Goal: Information Seeking & Learning: Learn about a topic

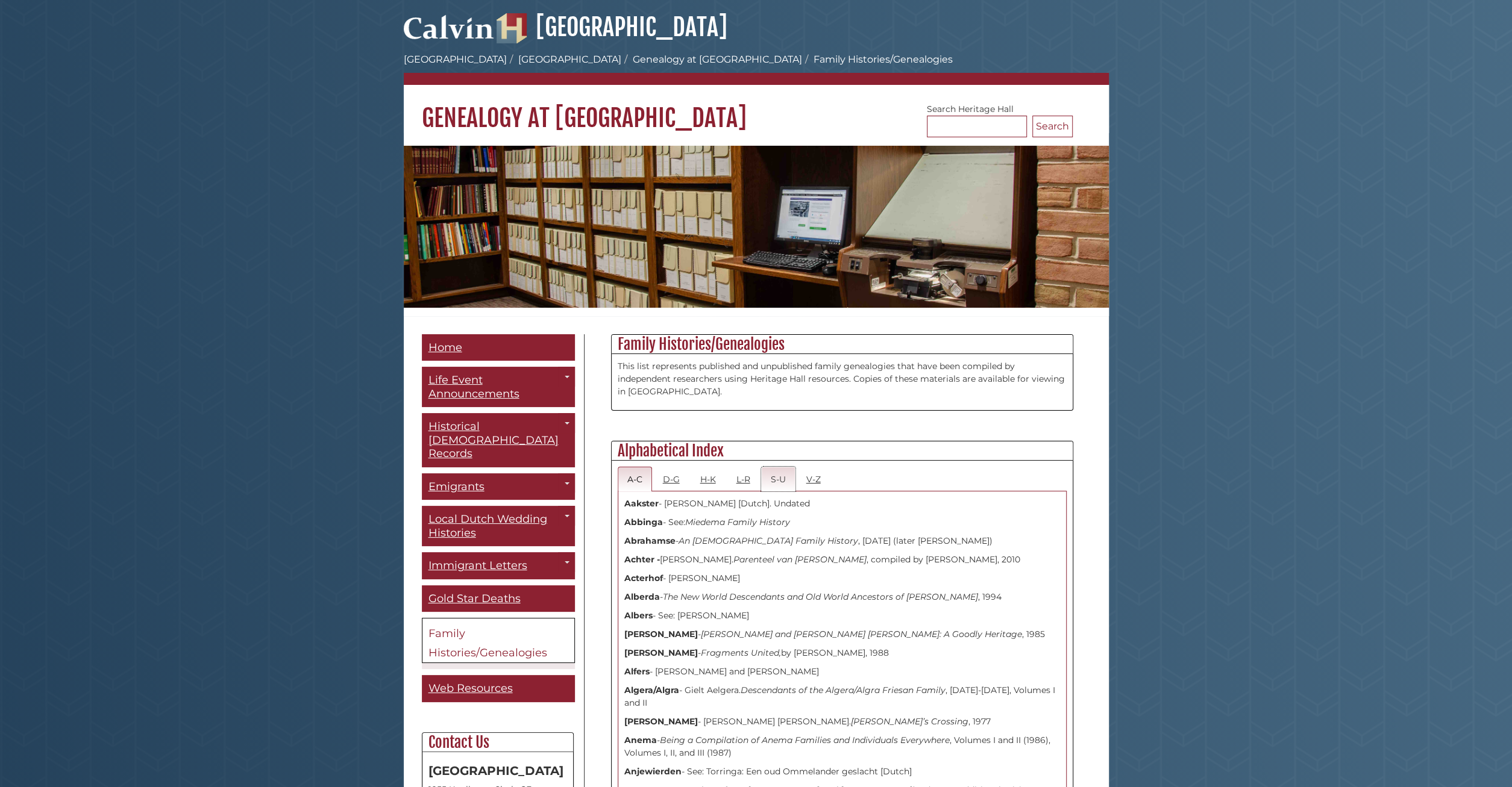
click at [769, 479] on link "S-U" at bounding box center [778, 478] width 34 height 25
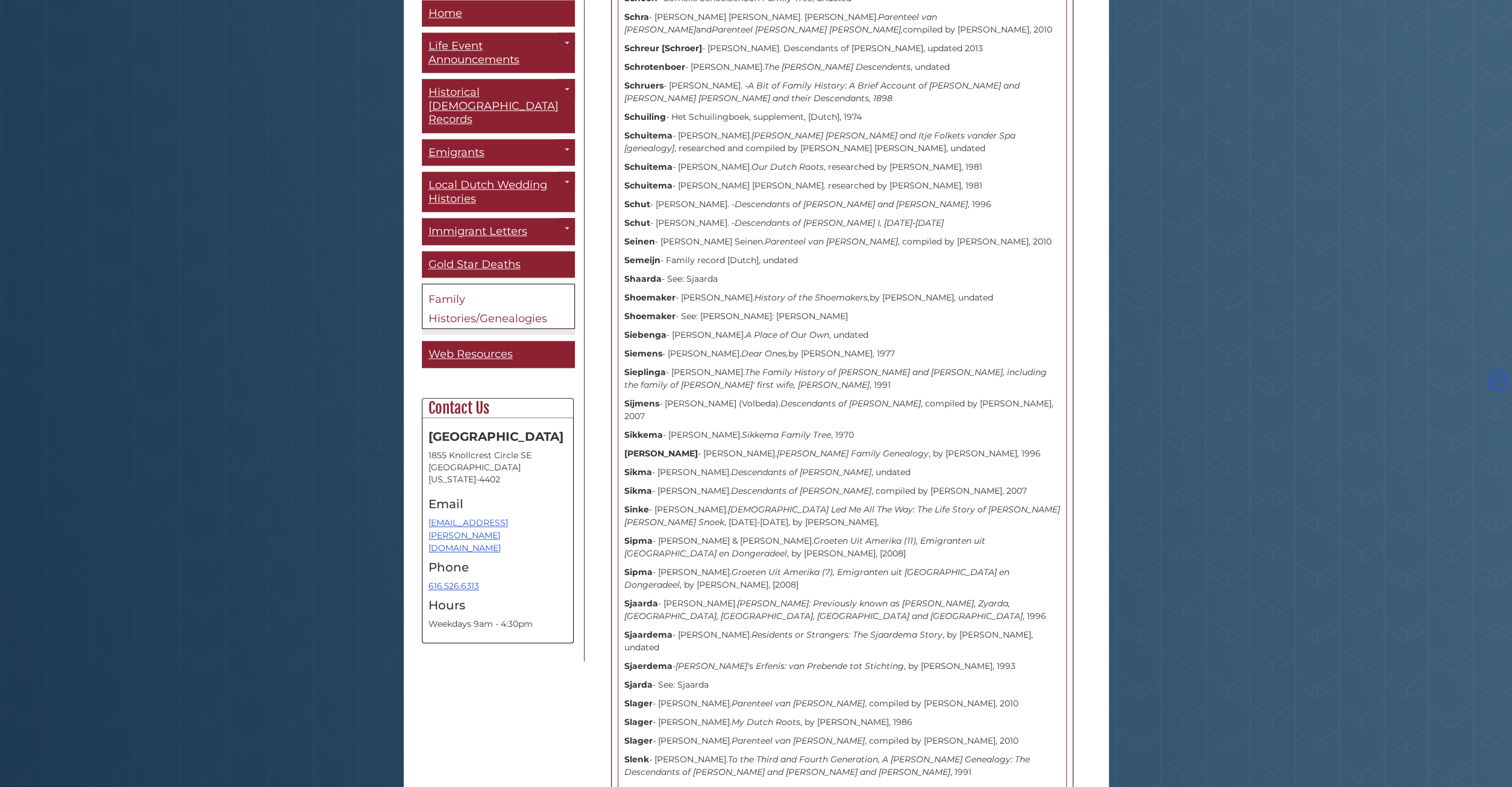
scroll to position [1315, 0]
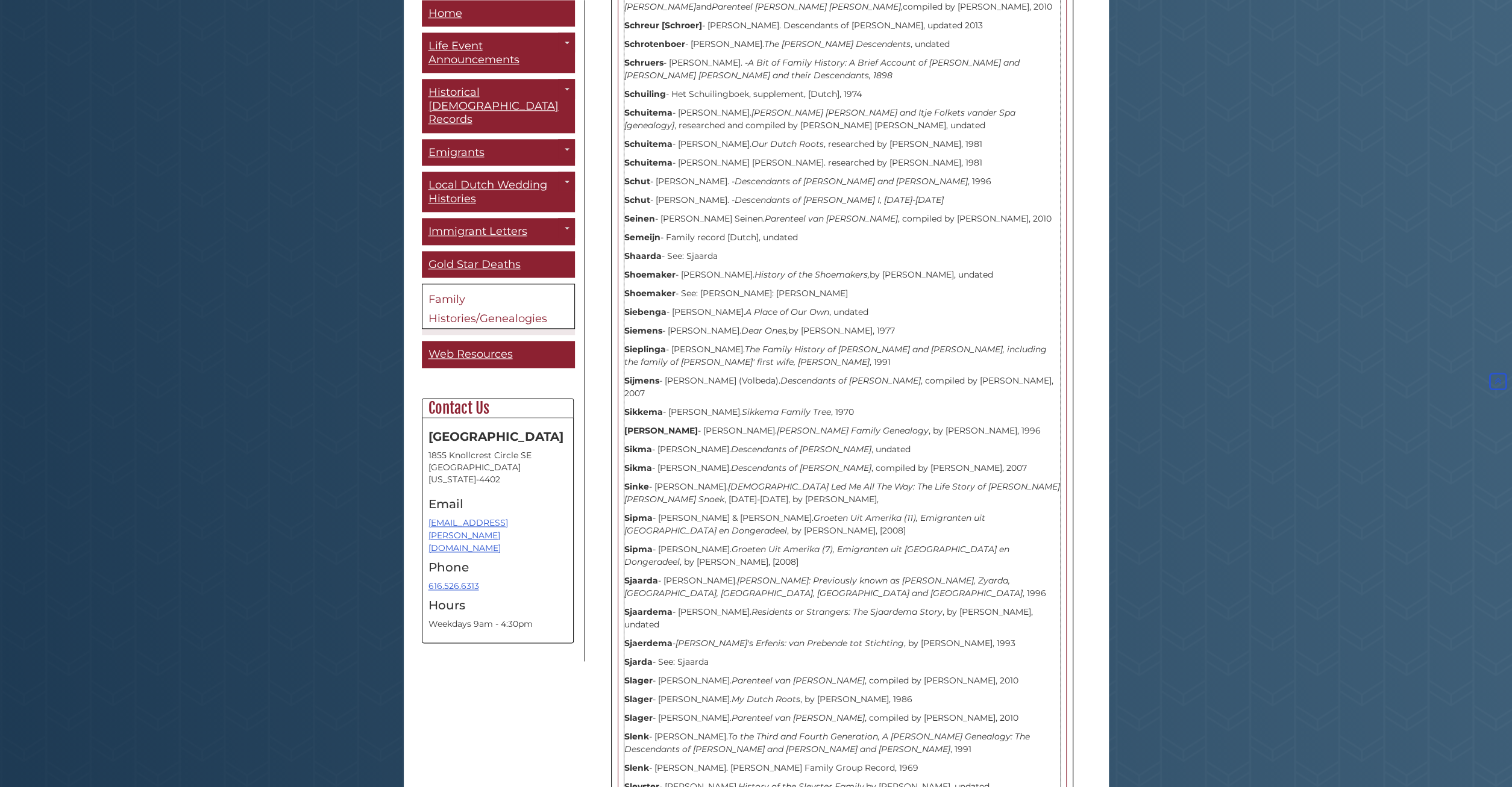
click at [647, 607] on strong "Sjaardema" at bounding box center [648, 612] width 48 height 11
click at [634, 575] on strong "Sjaarda" at bounding box center [641, 580] width 33 height 11
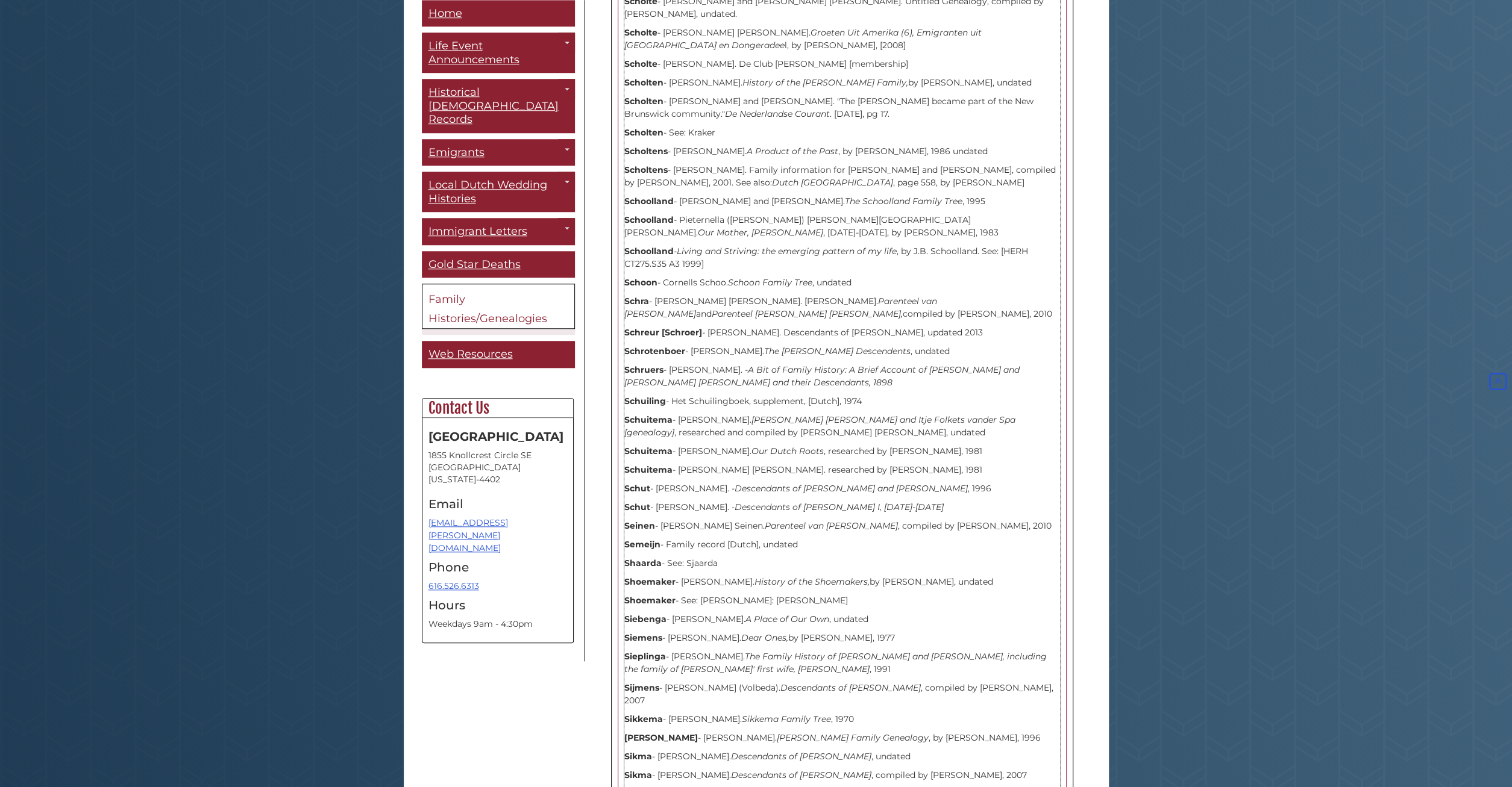
scroll to position [1003, 0]
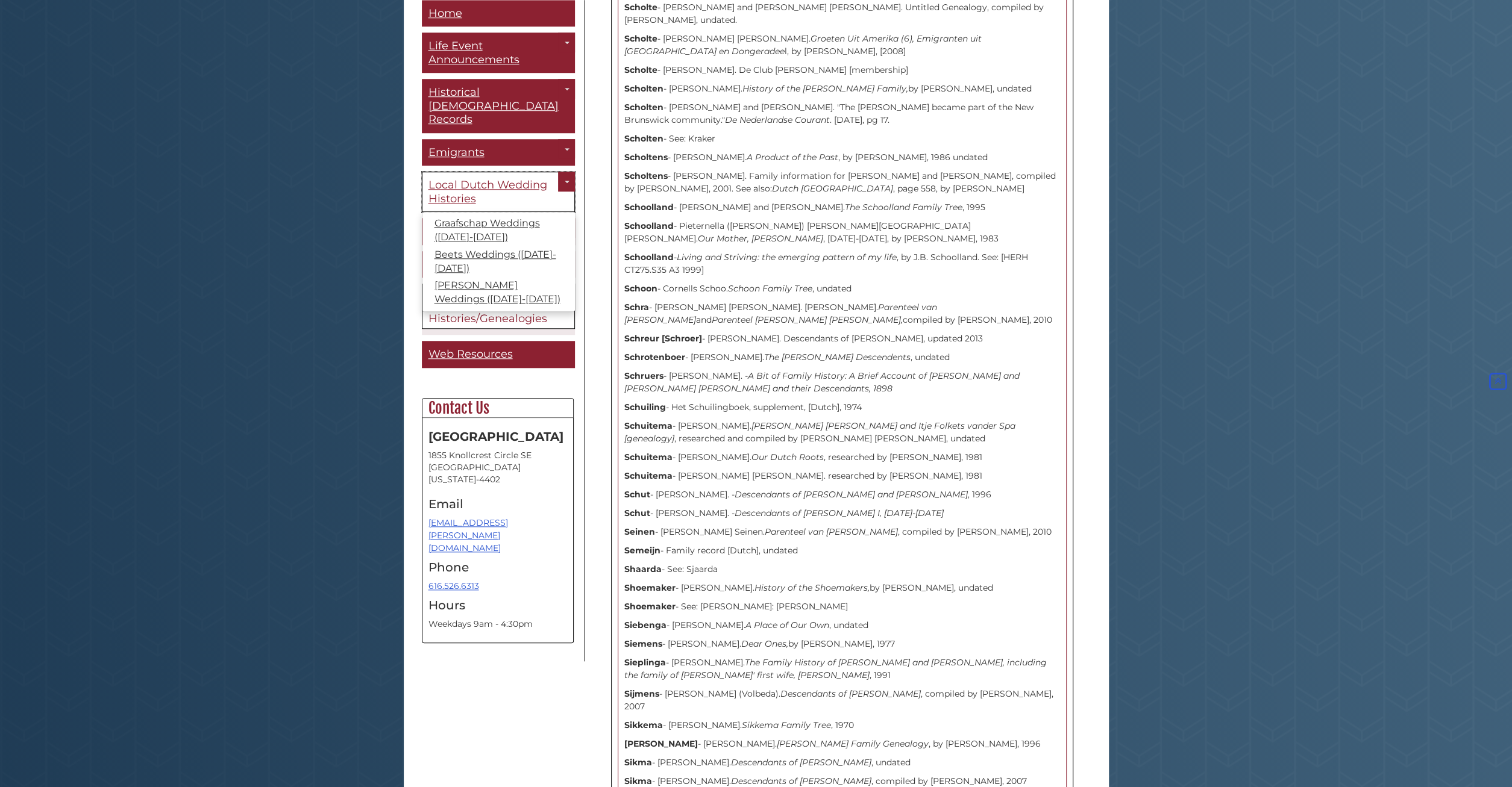
click at [511, 179] on span "Local Dutch Wedding Histories" at bounding box center [487, 193] width 119 height 27
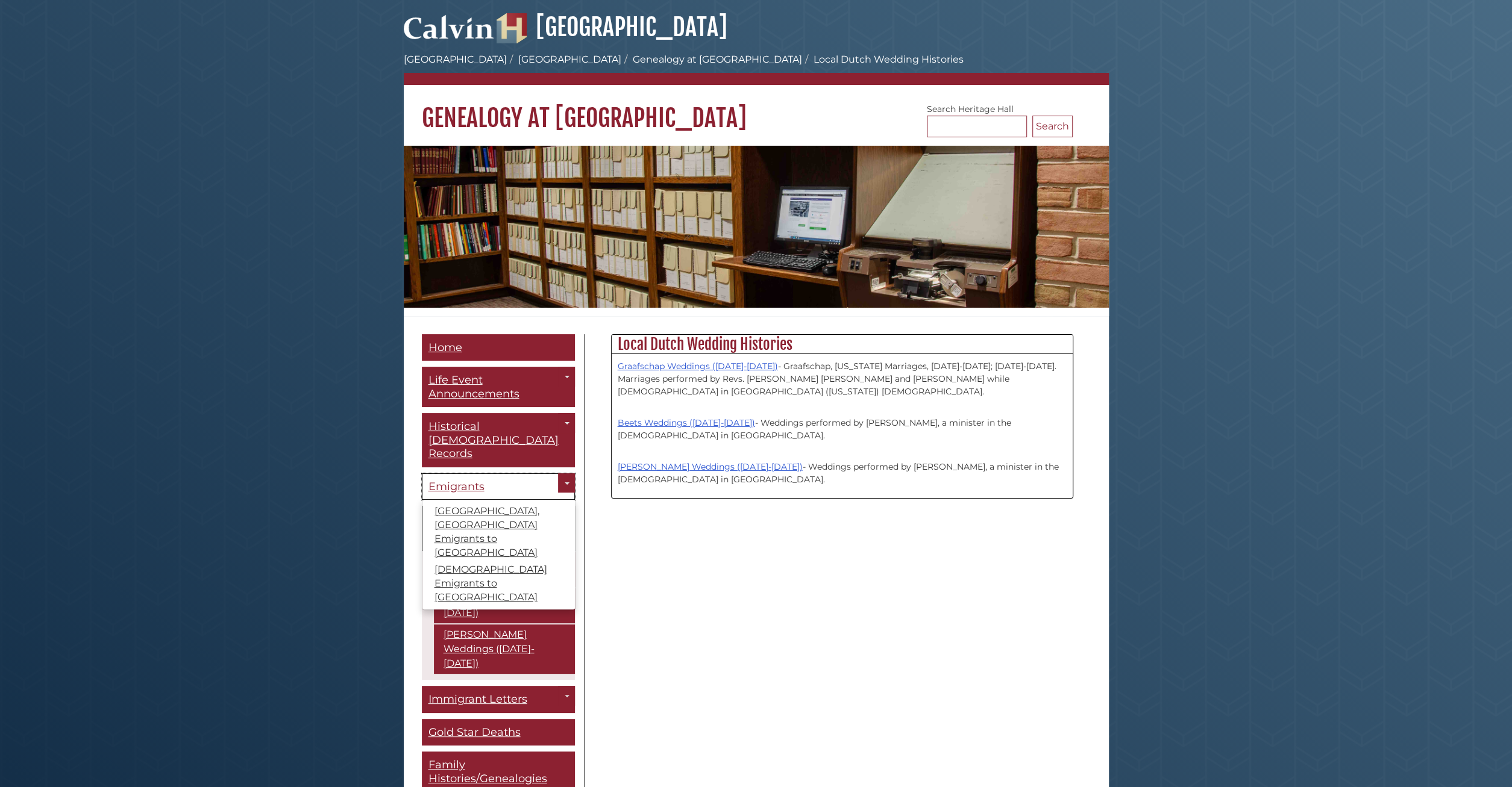
click at [468, 480] on span "Emigrants" at bounding box center [456, 487] width 56 height 14
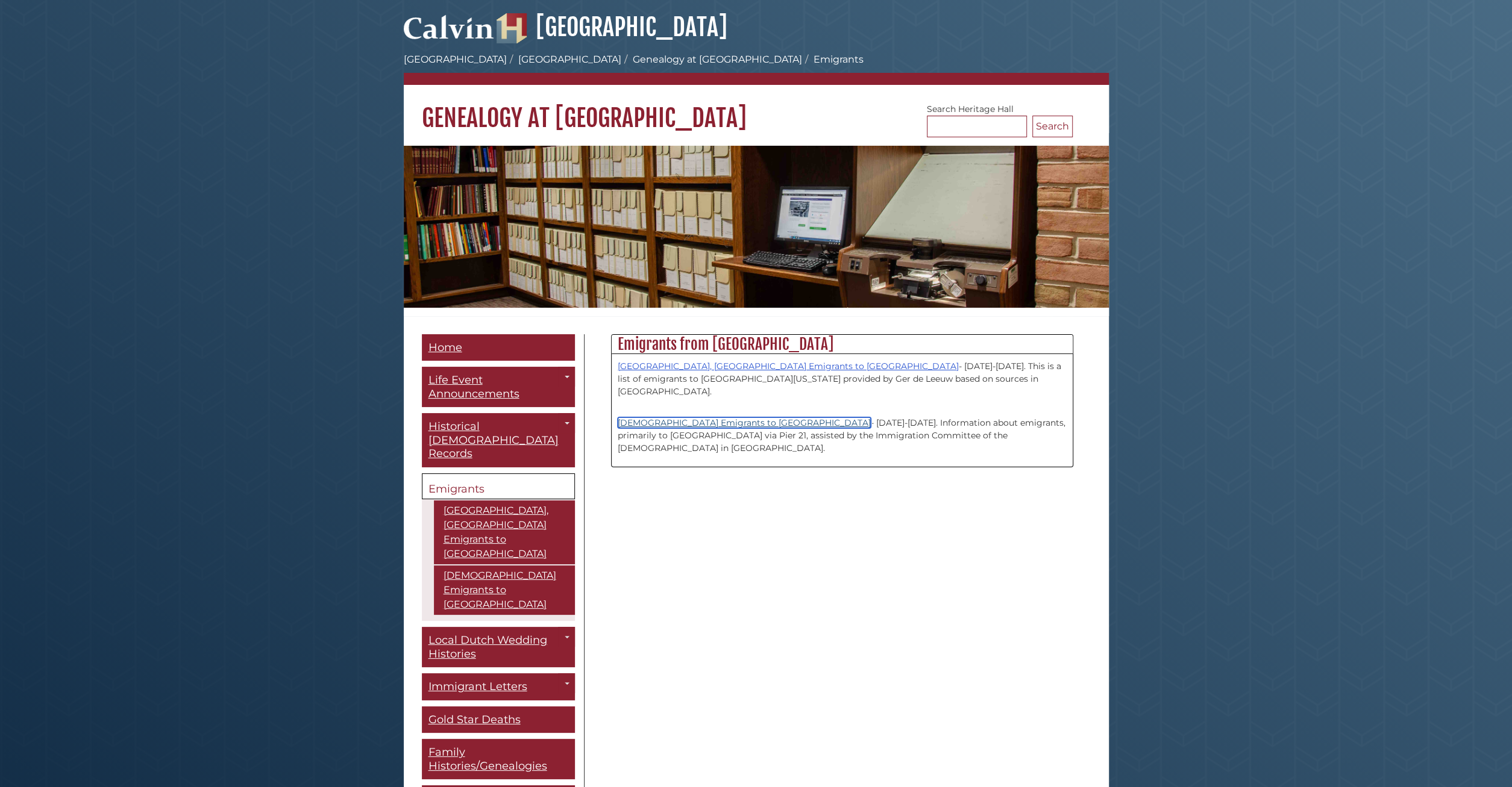
click at [701, 418] on link "[DEMOGRAPHIC_DATA] Emigrants to [GEOGRAPHIC_DATA]" at bounding box center [744, 422] width 253 height 11
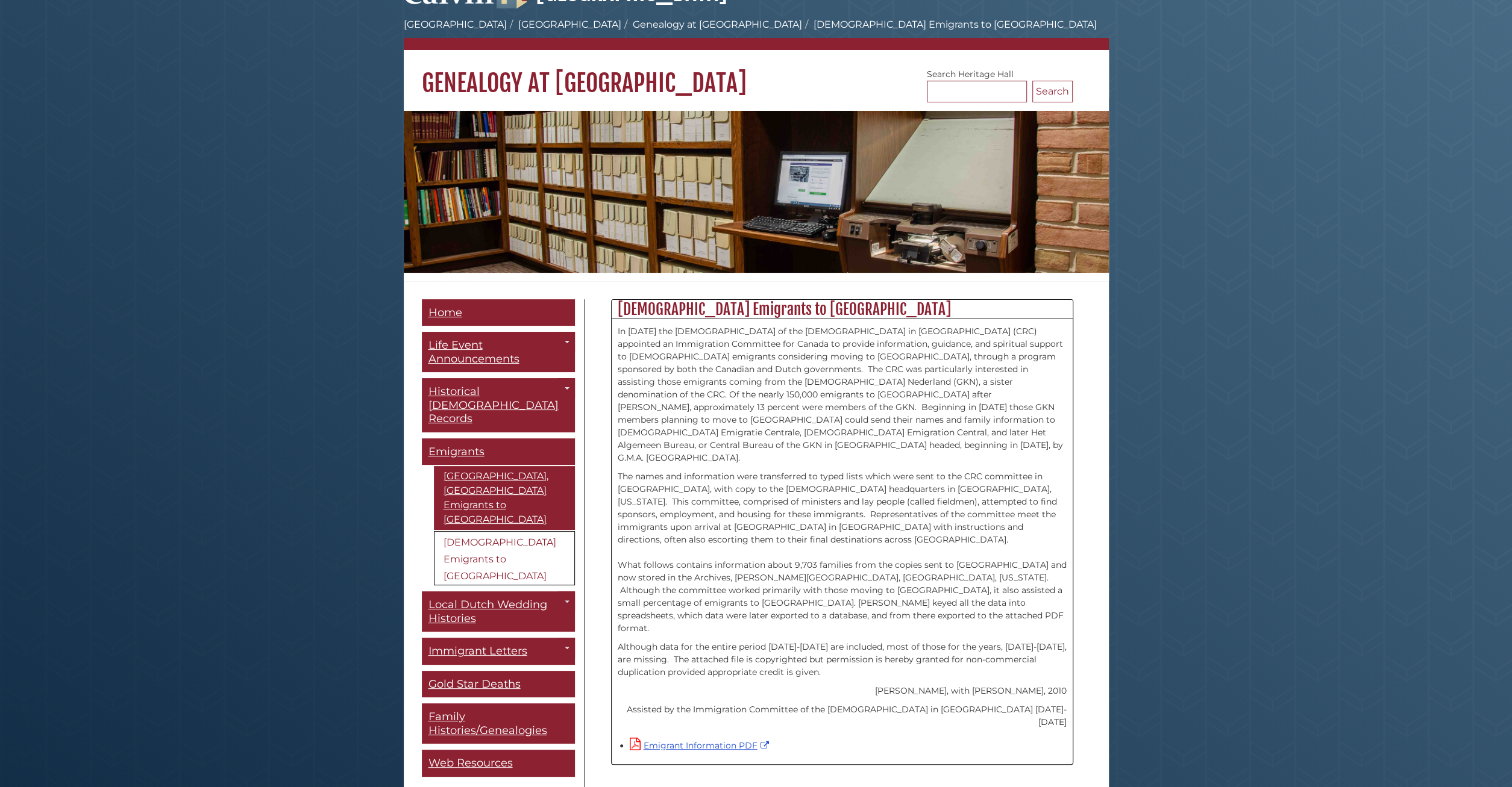
scroll to position [63, 0]
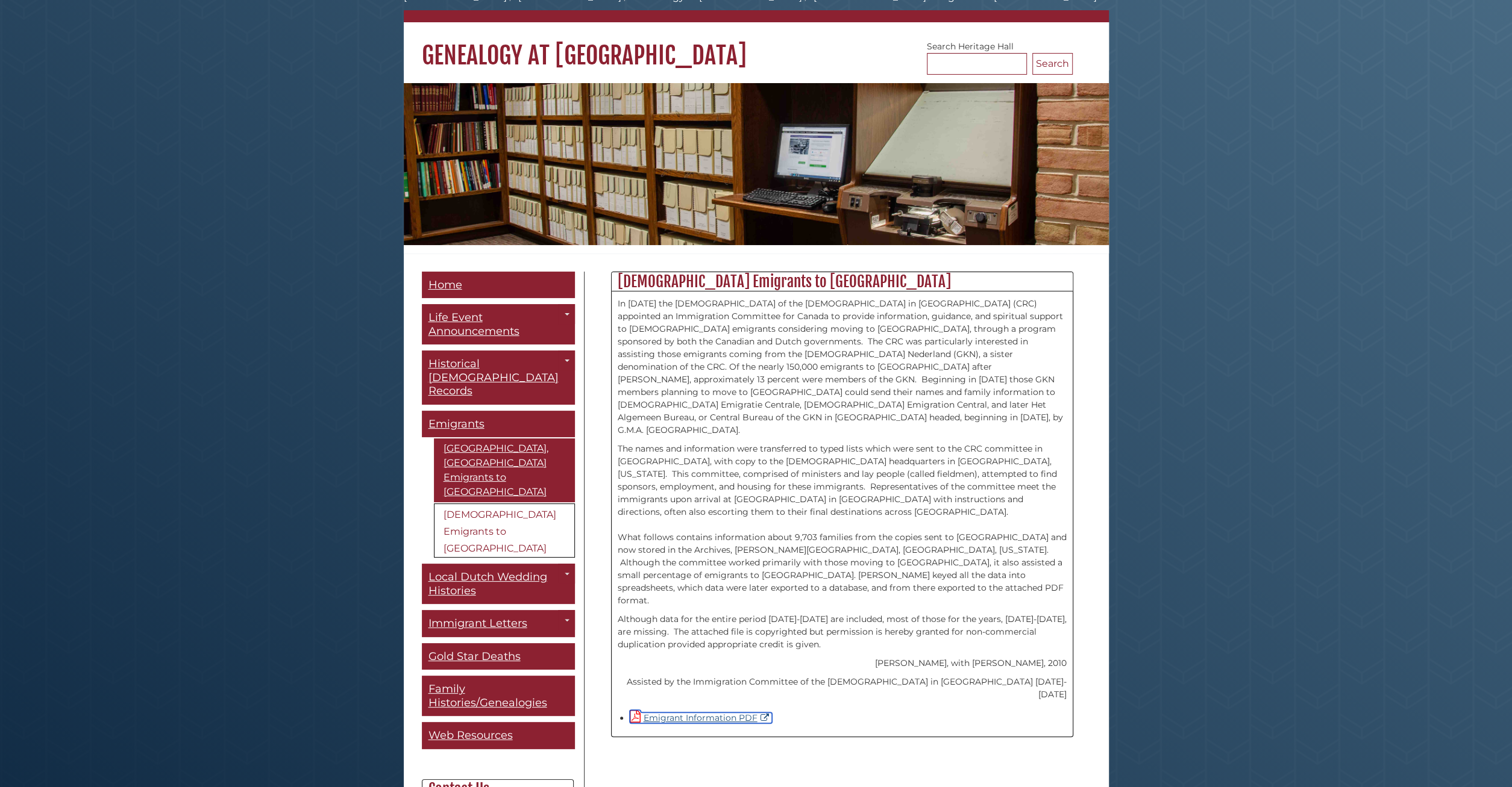
click at [706, 713] on link "Emigrant Information PDF" at bounding box center [700, 717] width 142 height 11
click at [459, 682] on span "Family Histories/Genealogies" at bounding box center [487, 696] width 119 height 27
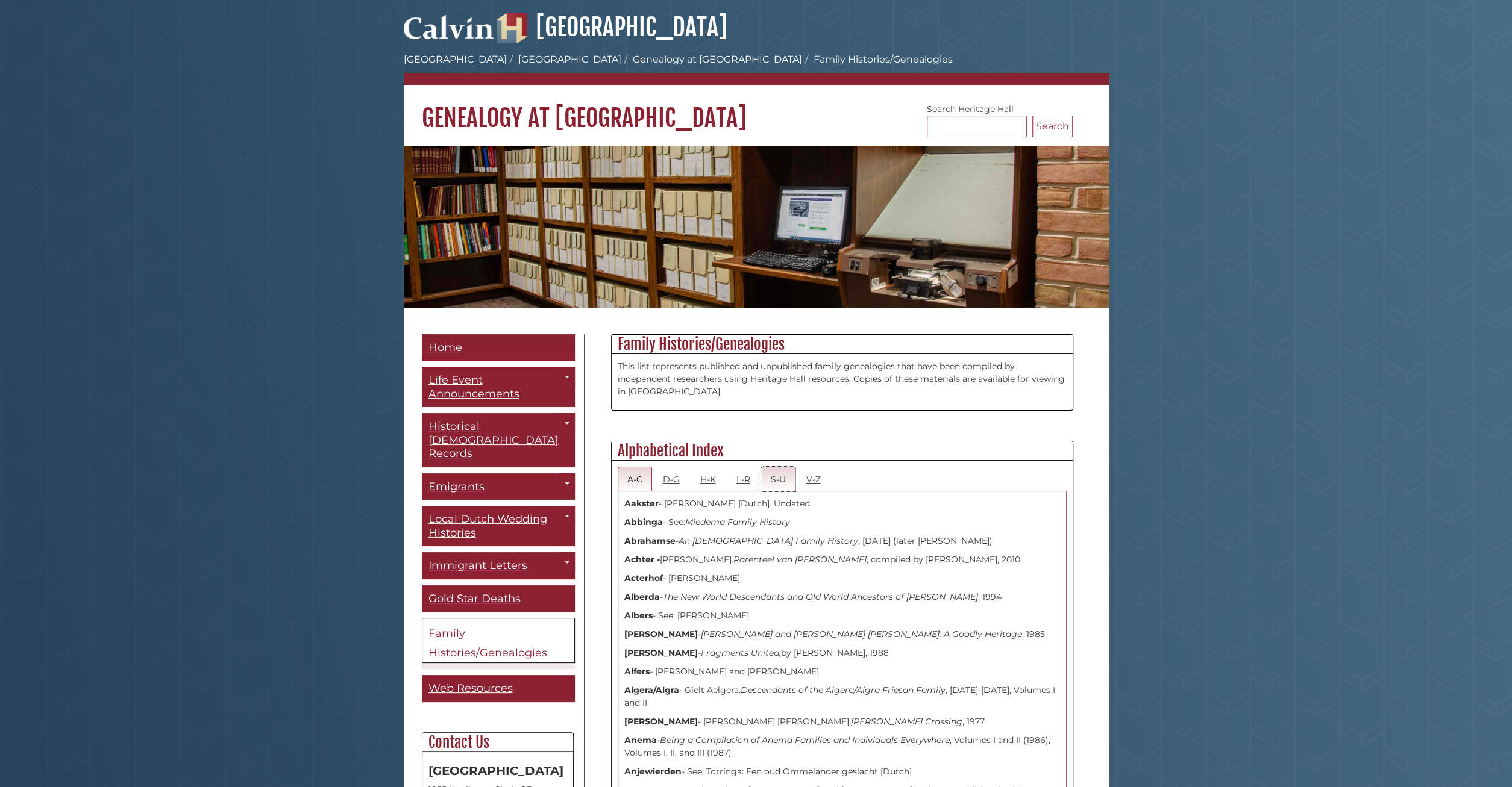
click at [772, 474] on link "S-U" at bounding box center [778, 478] width 34 height 25
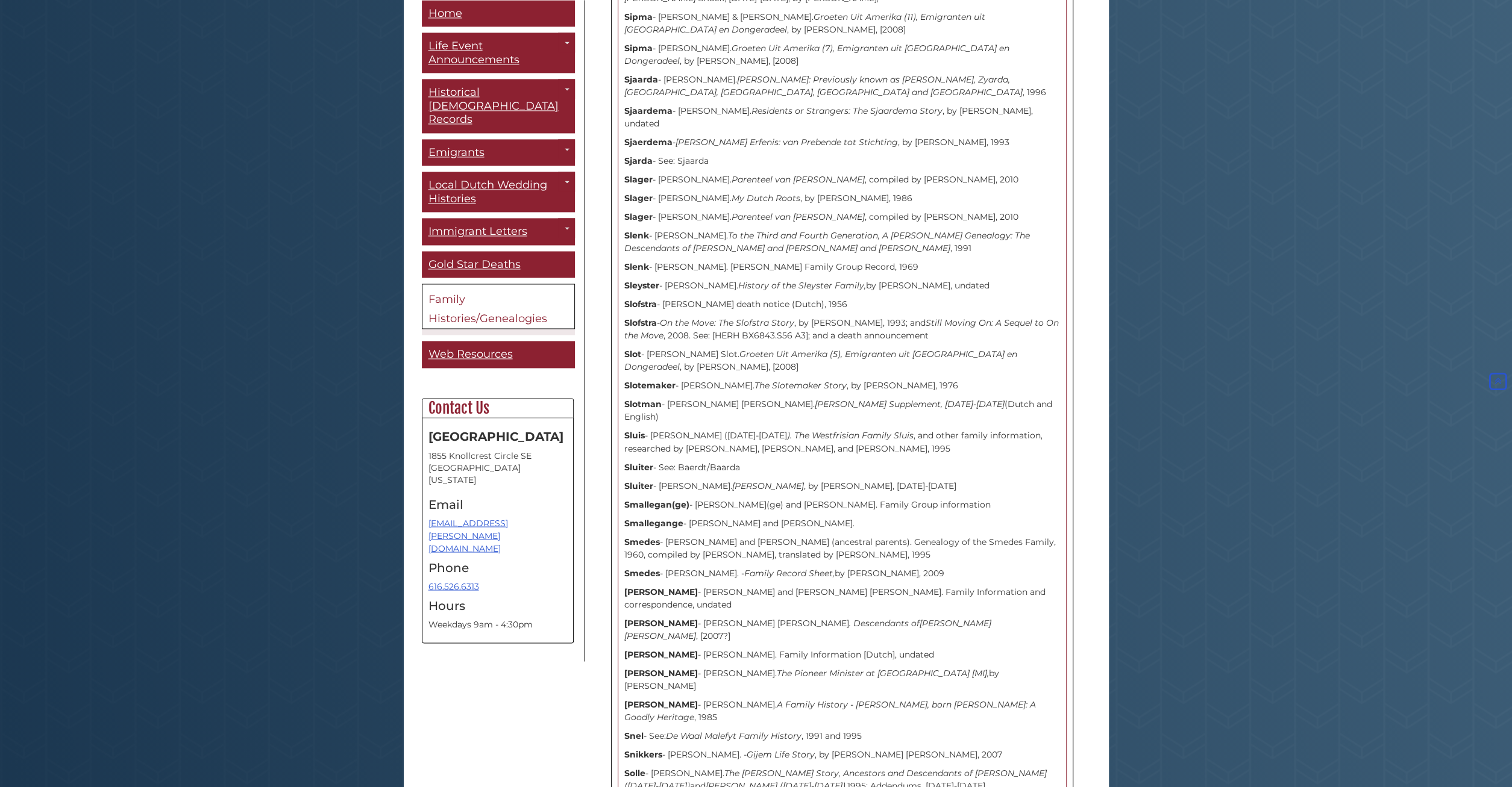
scroll to position [1629, 0]
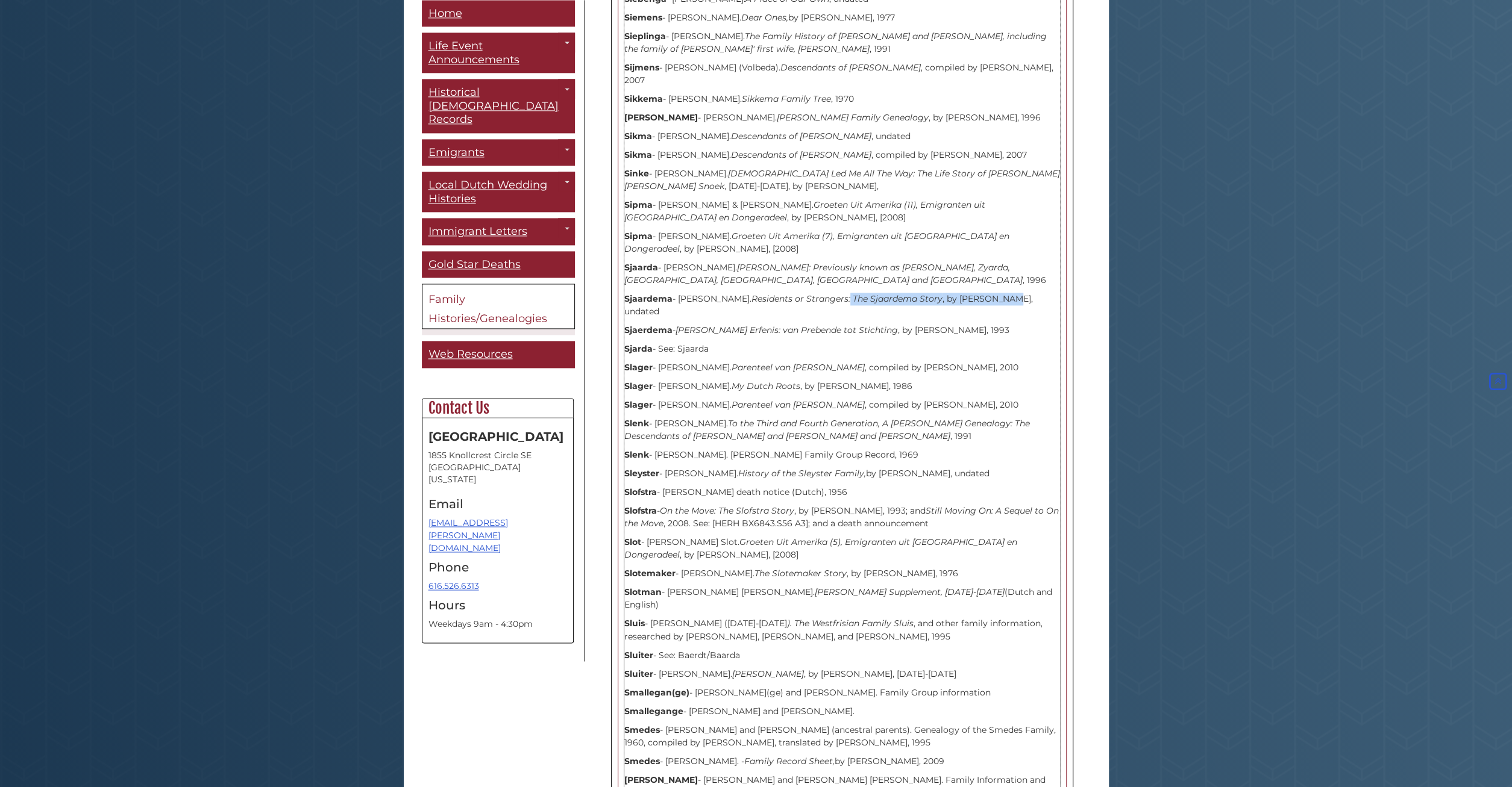
drag, startPoint x: 859, startPoint y: 271, endPoint x: 1021, endPoint y: 267, distance: 162.0
copy p "The Sjaardema Story , by Randy Engle"
drag, startPoint x: 678, startPoint y: 303, endPoint x: 917, endPoint y: 302, distance: 239.0
click at [917, 324] on p "Sjaerdema - Edwert Sjaerdemas's Erfenis: van Prebende tot Stichting , by Herman…" at bounding box center [842, 330] width 435 height 13
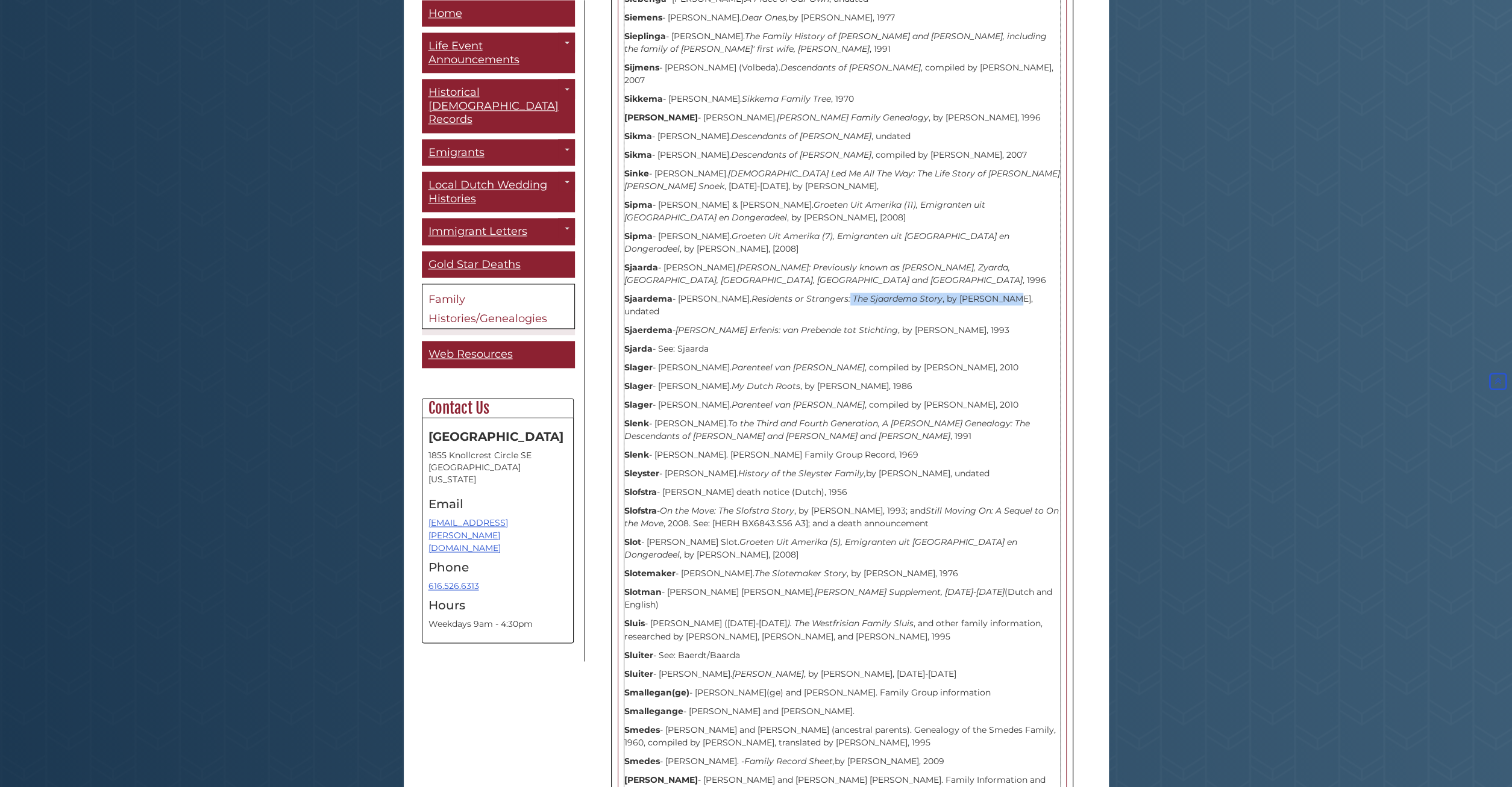
copy p "- Edwert Sjaerdemas's Erfenis: van Prebende tot Stichting"
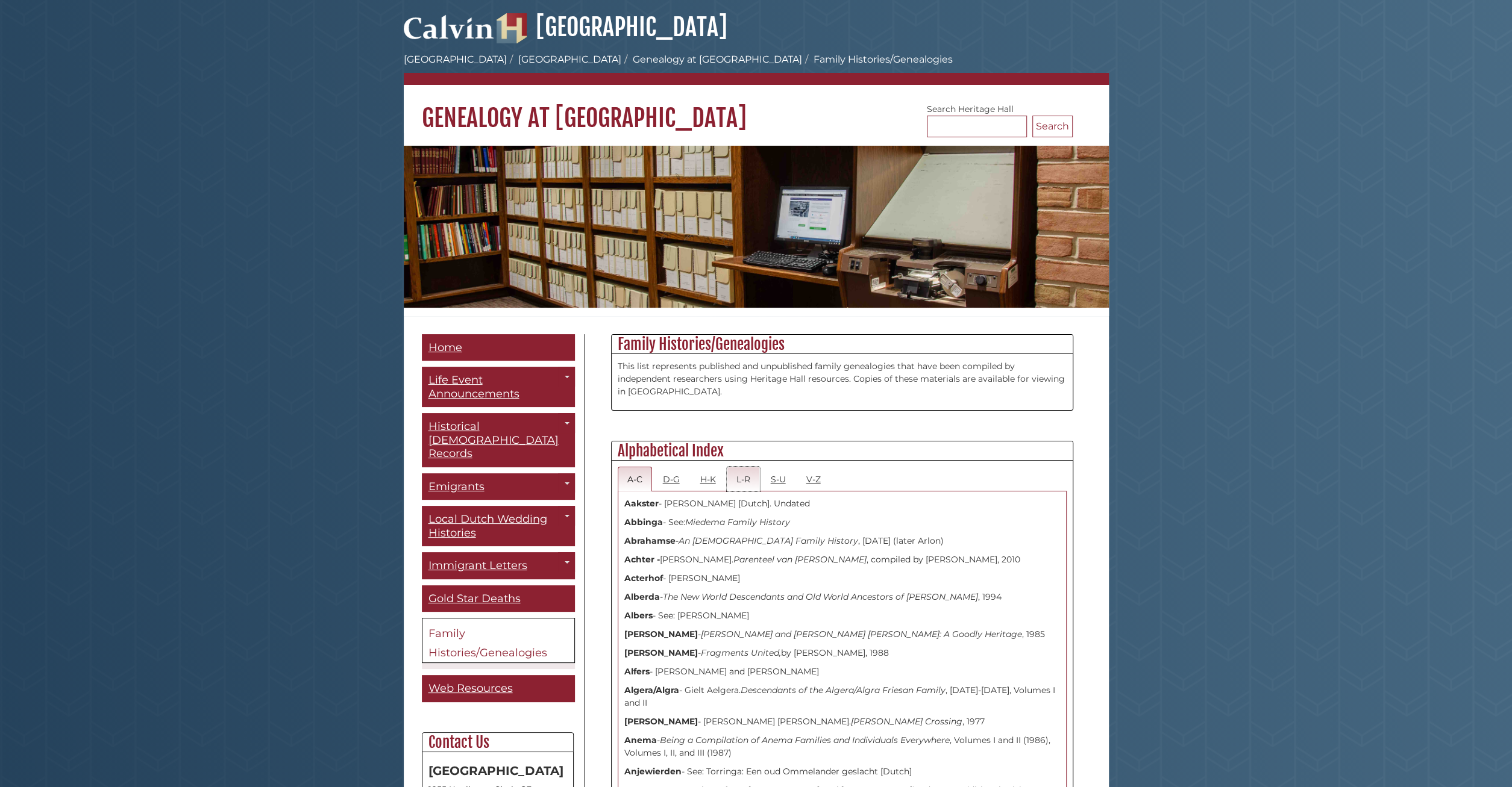
click at [737, 482] on link "L-R" at bounding box center [743, 478] width 33 height 25
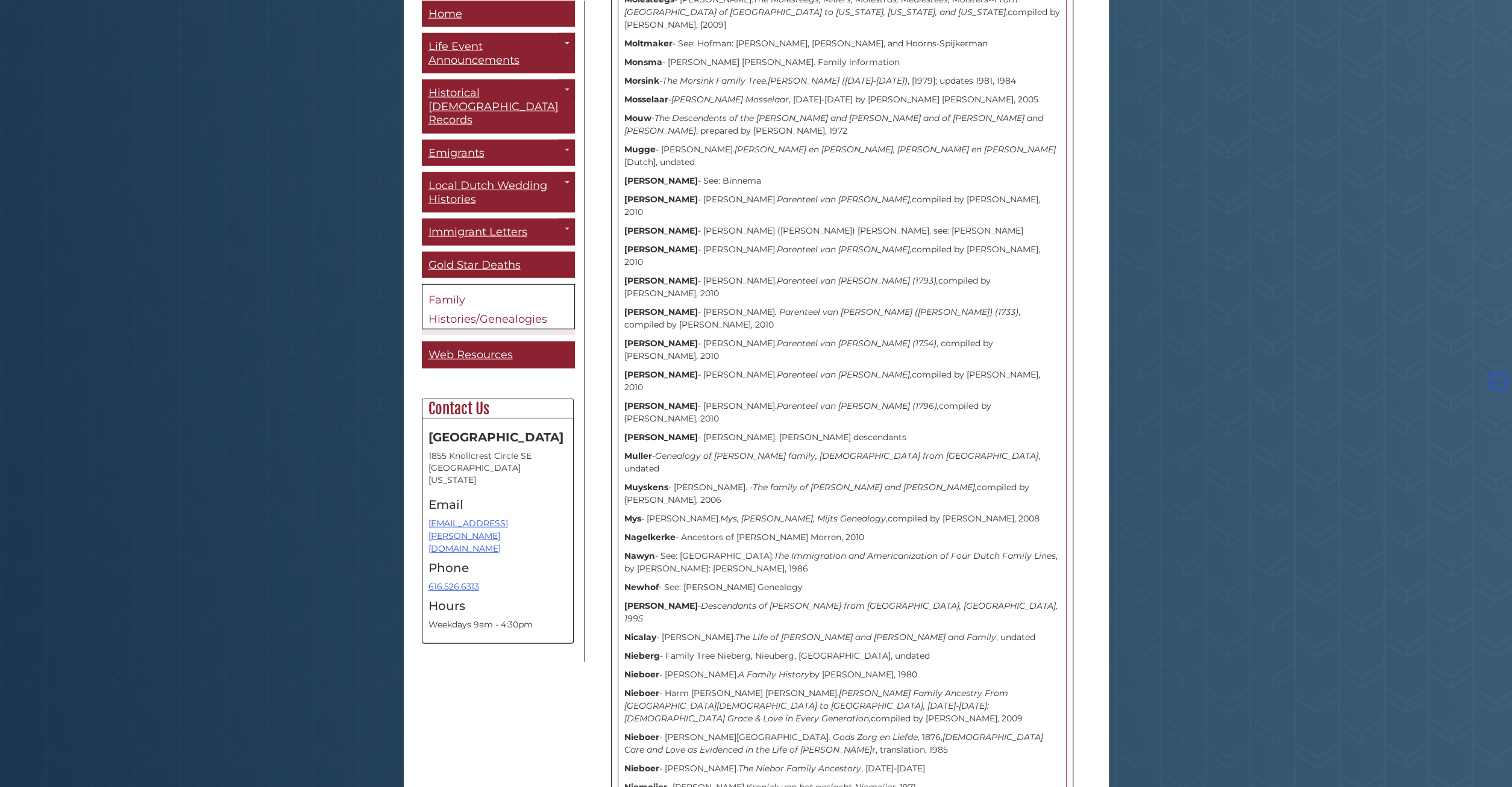
scroll to position [2881, 0]
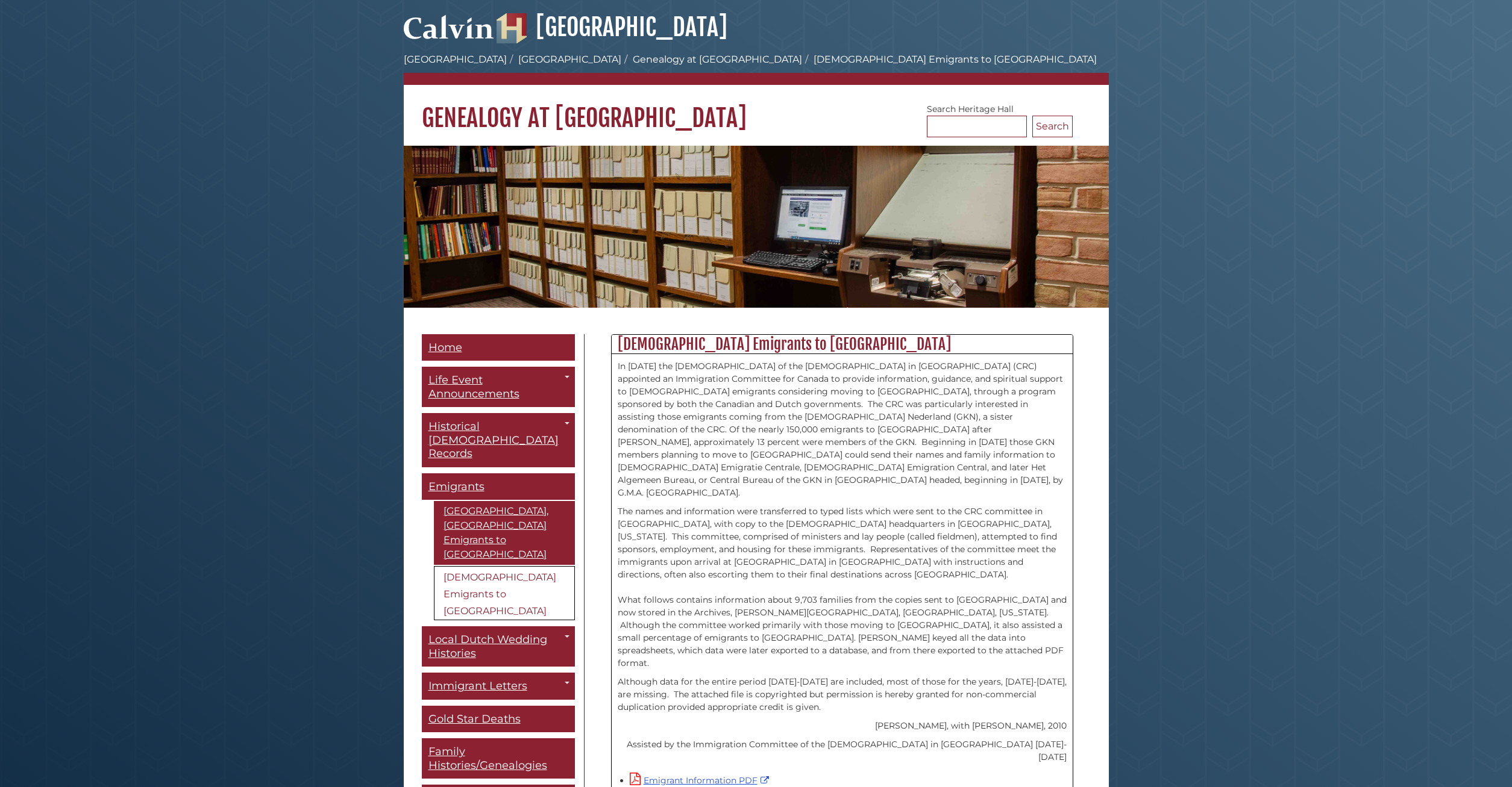
scroll to position [63, 0]
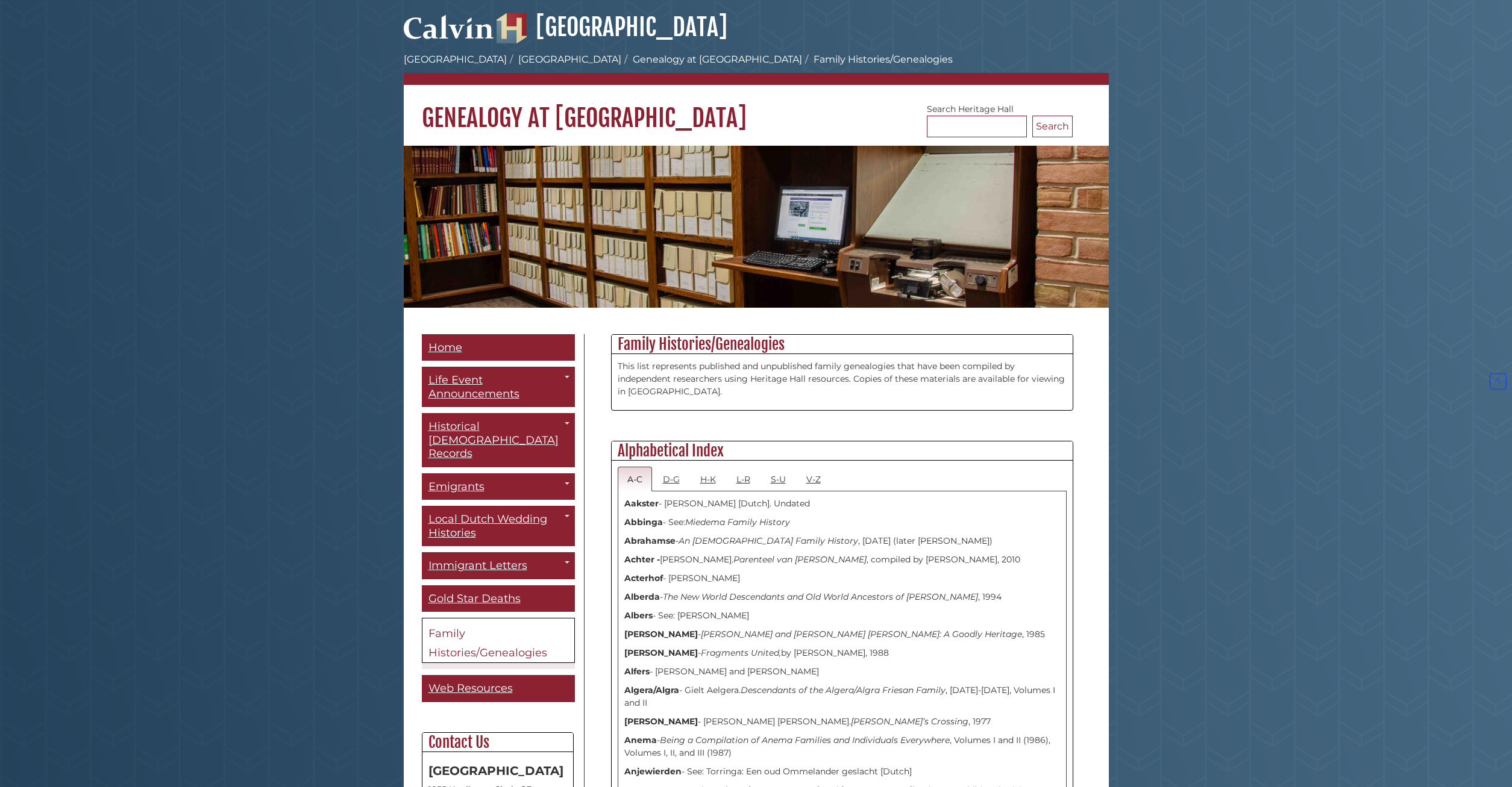
scroll to position [1003, 0]
